Goal: Task Accomplishment & Management: Use online tool/utility

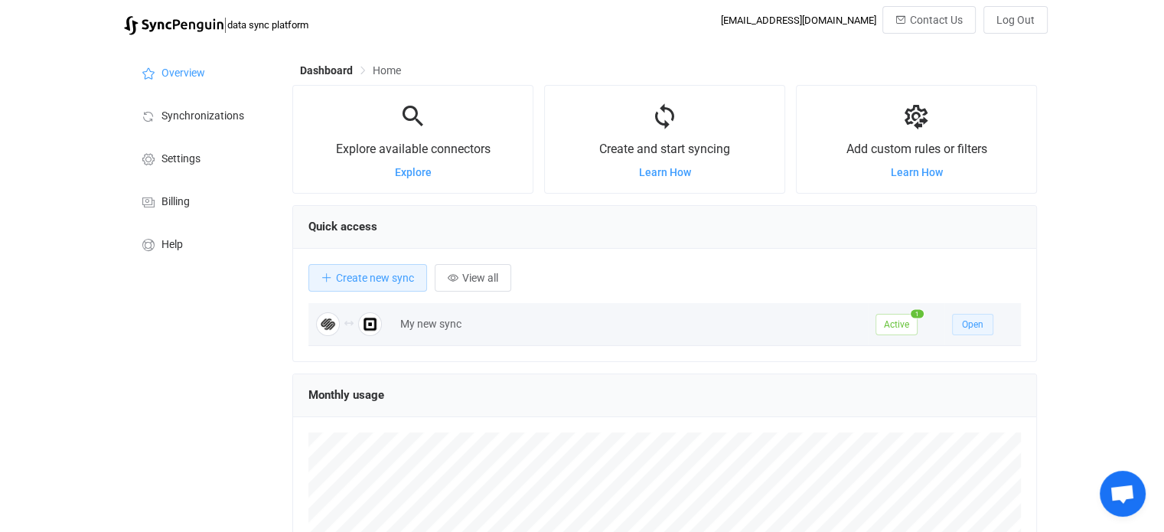
click at [964, 319] on span "Open" at bounding box center [972, 324] width 21 height 11
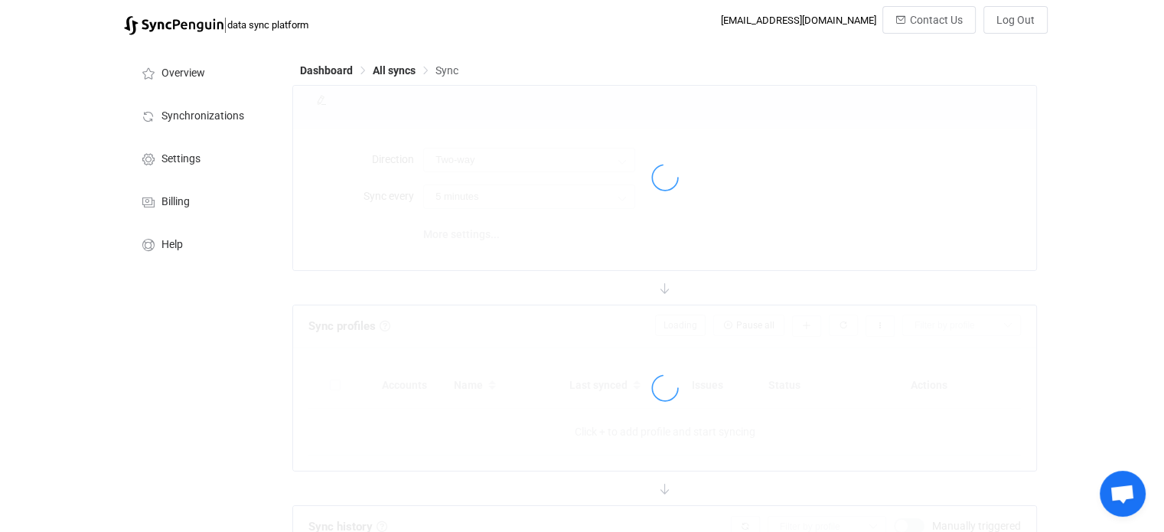
type input "30 minutes"
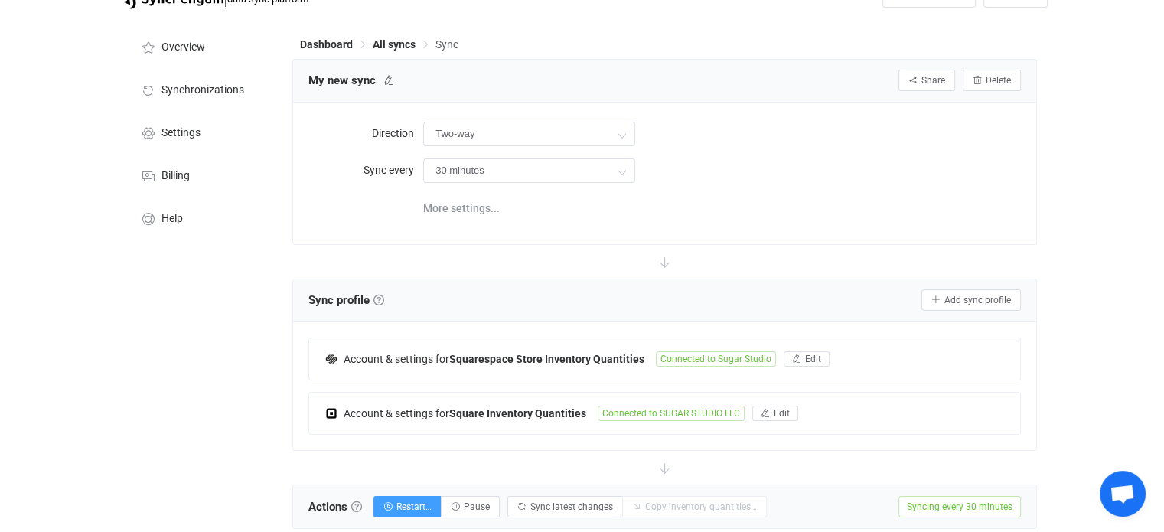
scroll to position [27, 0]
click at [478, 204] on span "More settings..." at bounding box center [461, 207] width 77 height 31
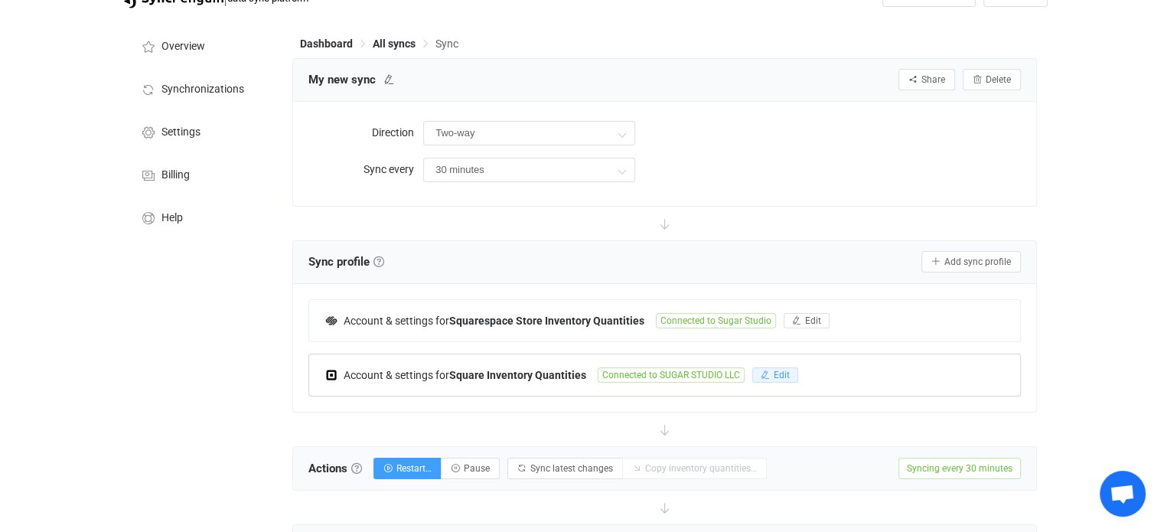
click at [778, 374] on span "Edit" at bounding box center [782, 375] width 16 height 11
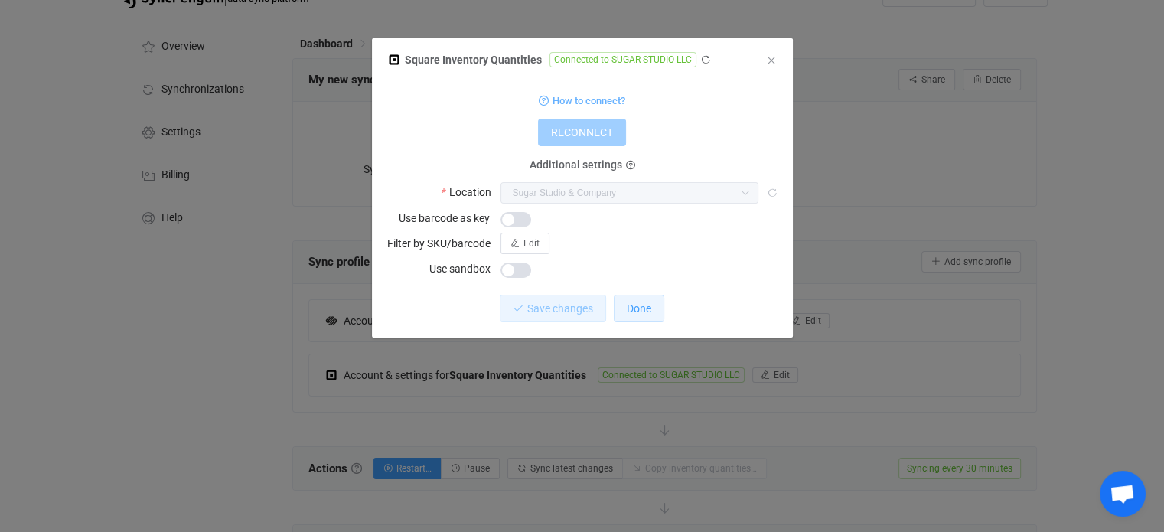
click at [628, 314] on span "Done" at bounding box center [639, 308] width 24 height 12
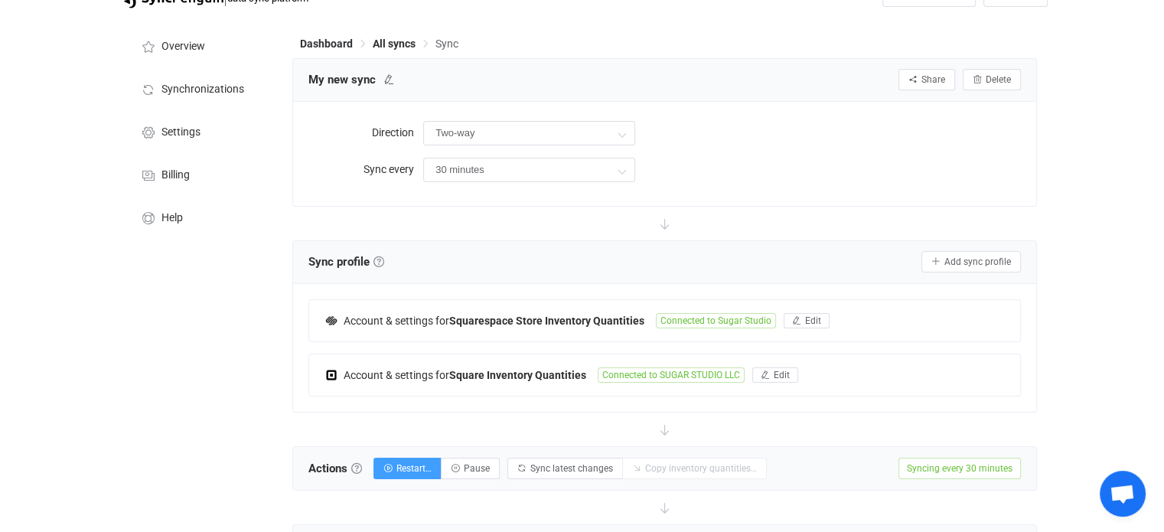
click at [820, 200] on div "Direction Two-way Two-way Squarespace Square Square Squarespace Sync every 30 m…" at bounding box center [664, 154] width 743 height 104
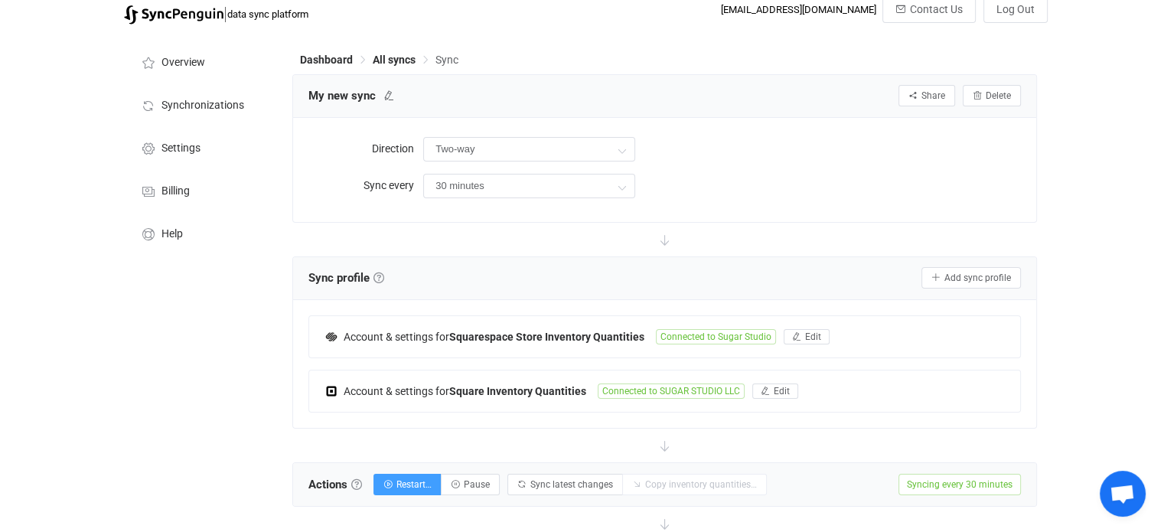
scroll to position [0, 0]
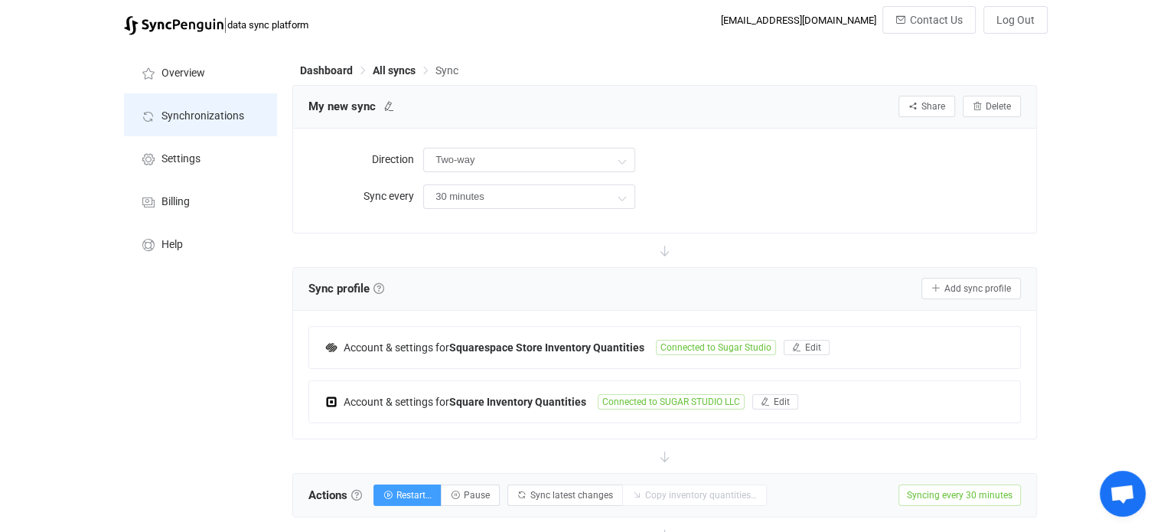
click at [223, 128] on li "Synchronizations" at bounding box center [200, 114] width 153 height 43
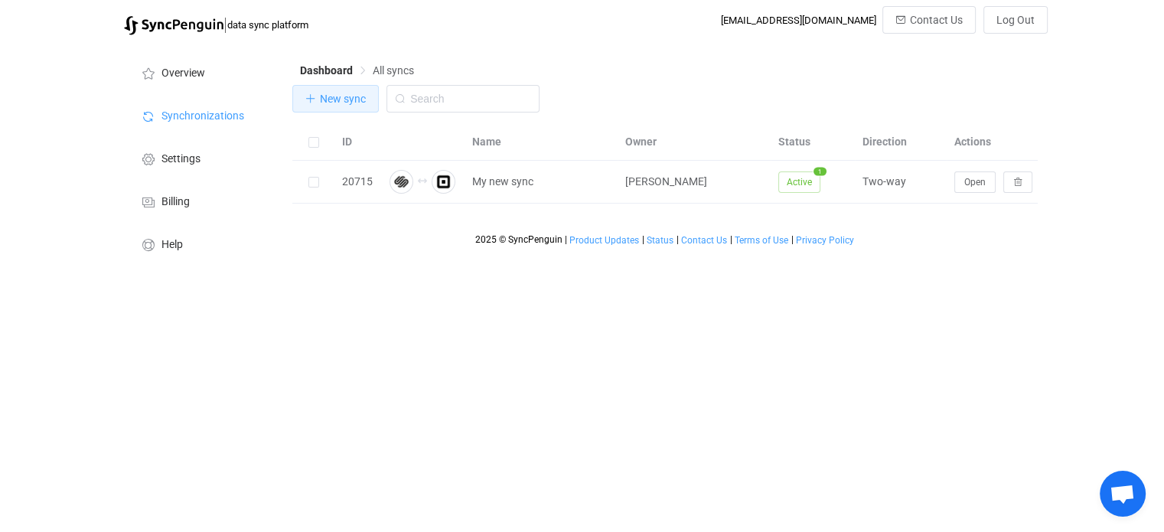
click at [357, 109] on button "New sync" at bounding box center [335, 99] width 86 height 28
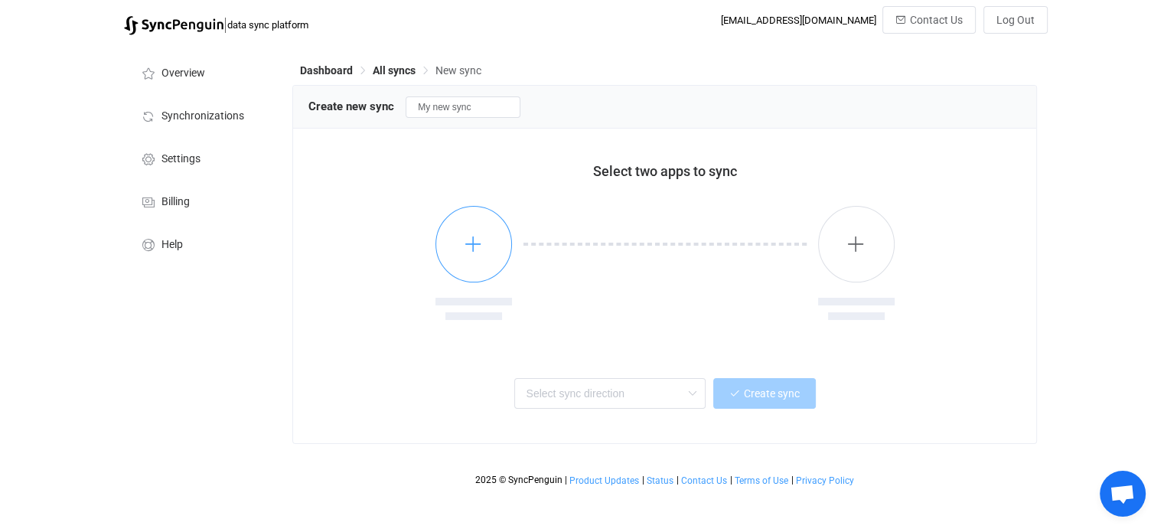
click at [461, 238] on button "button" at bounding box center [473, 244] width 77 height 77
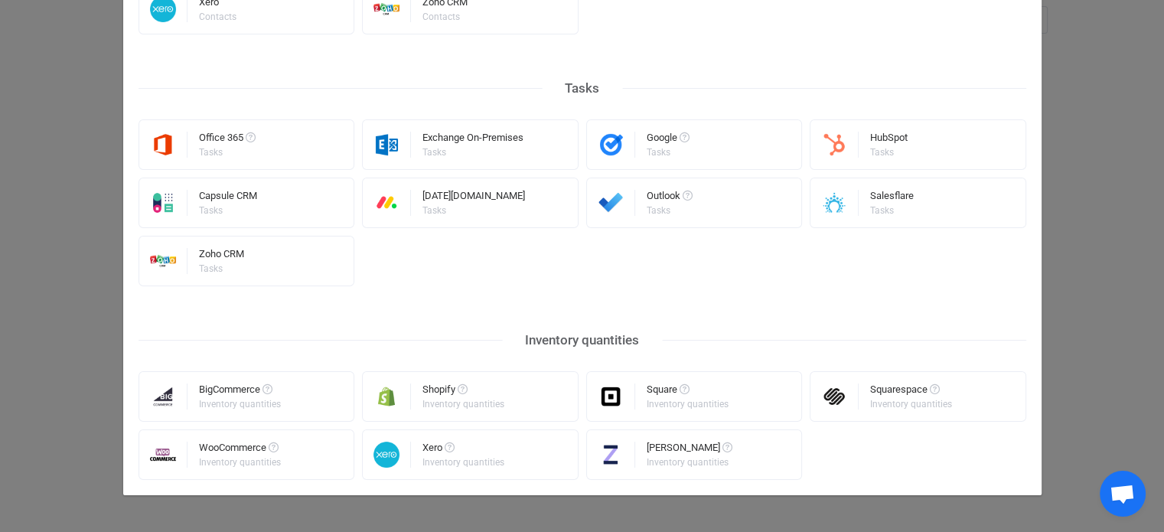
scroll to position [809, 0]
click at [844, 400] on img "Select a connector" at bounding box center [835, 398] width 48 height 26
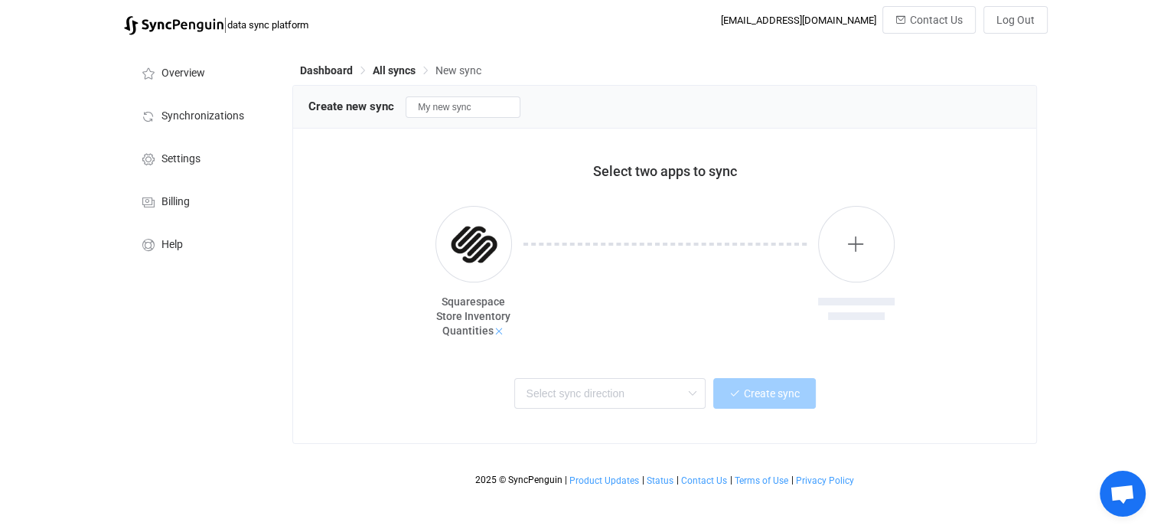
click at [499, 333] on icon at bounding box center [499, 331] width 11 height 11
click at [472, 233] on button "button" at bounding box center [473, 244] width 77 height 77
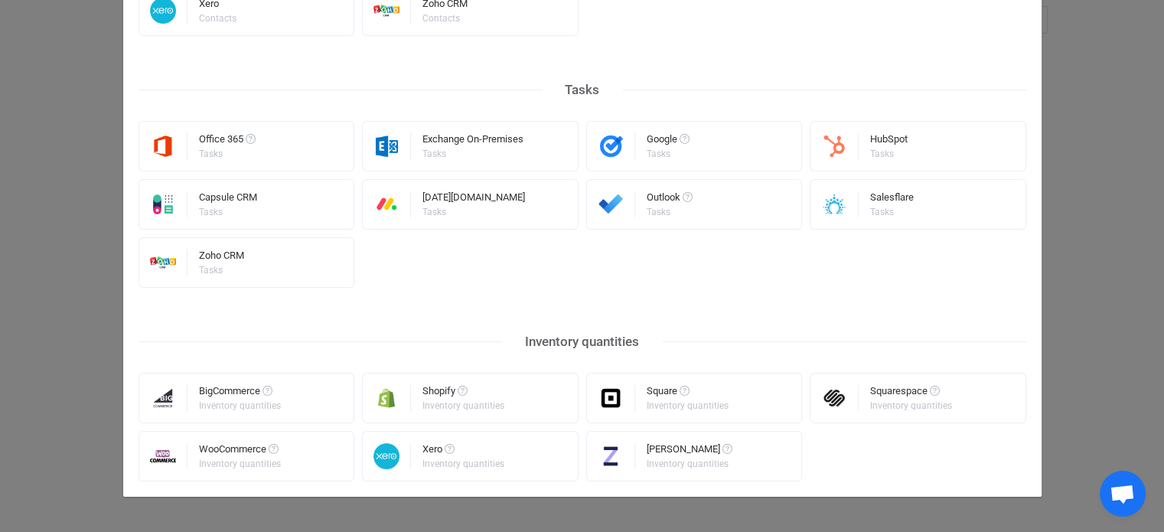
scroll to position [811, 0]
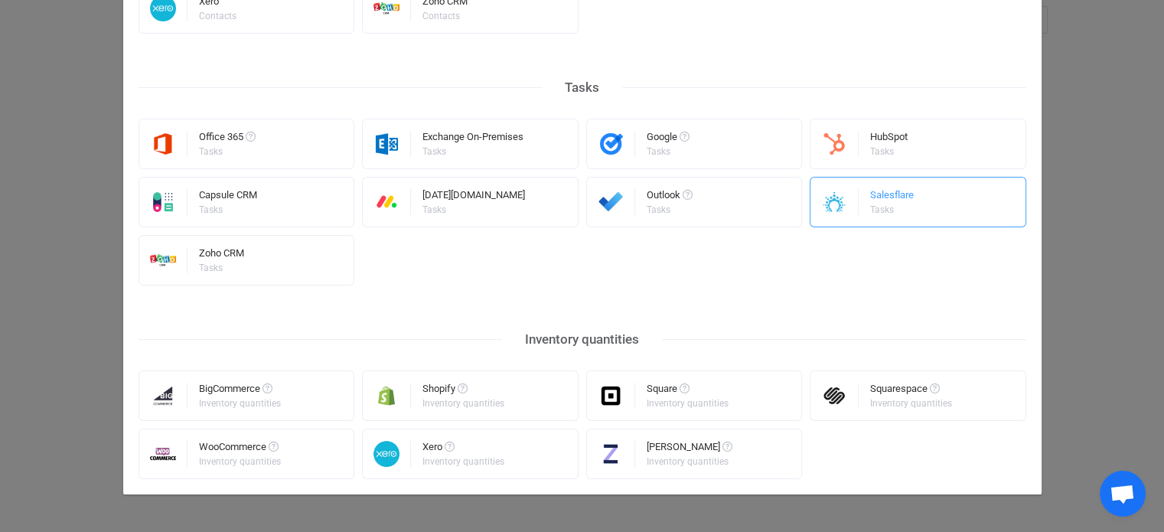
click at [1011, 191] on div "Salesflare Tasks" at bounding box center [918, 202] width 217 height 51
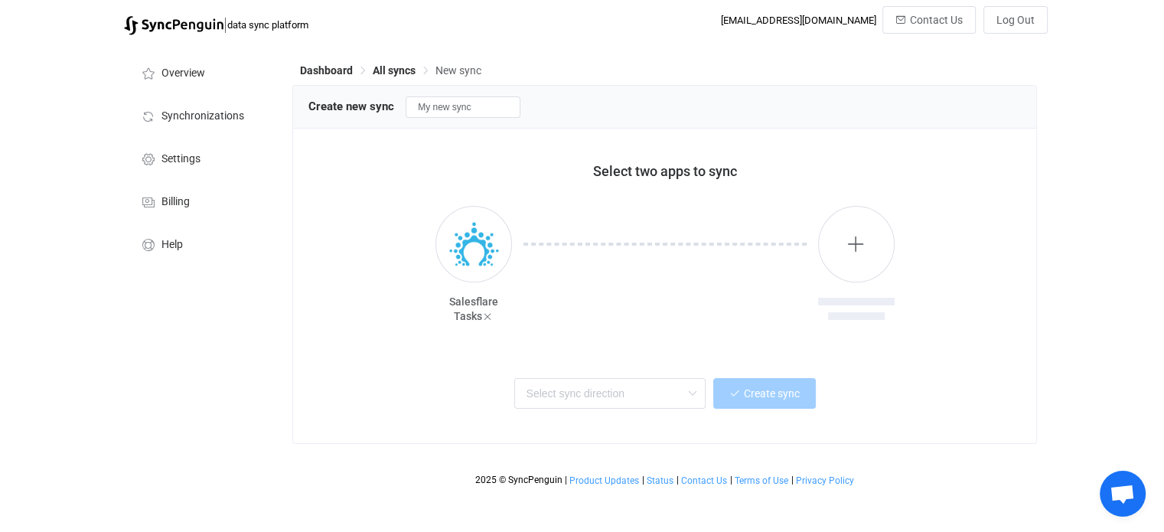
scroll to position [0, 0]
click at [484, 315] on icon at bounding box center [487, 317] width 11 height 11
click at [475, 251] on icon "button" at bounding box center [473, 243] width 19 height 19
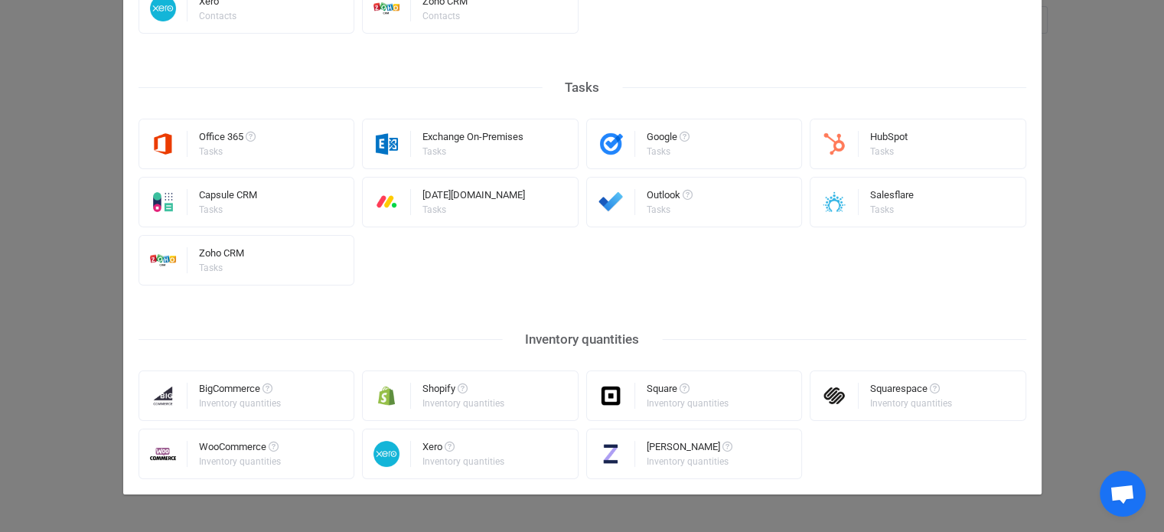
scroll to position [811, 0]
click at [1080, 265] on div "Select a connector All Calendar meetings Contacts Tasks Inventory quantities Ca…" at bounding box center [582, 266] width 1164 height 532
